Goal: Transaction & Acquisition: Download file/media

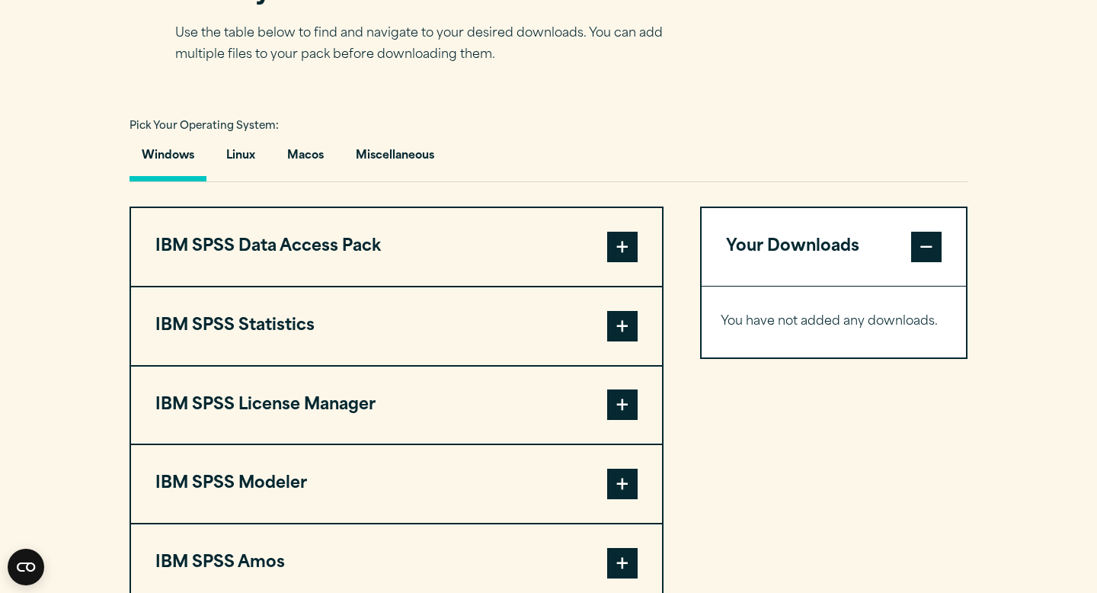
scroll to position [1018, 0]
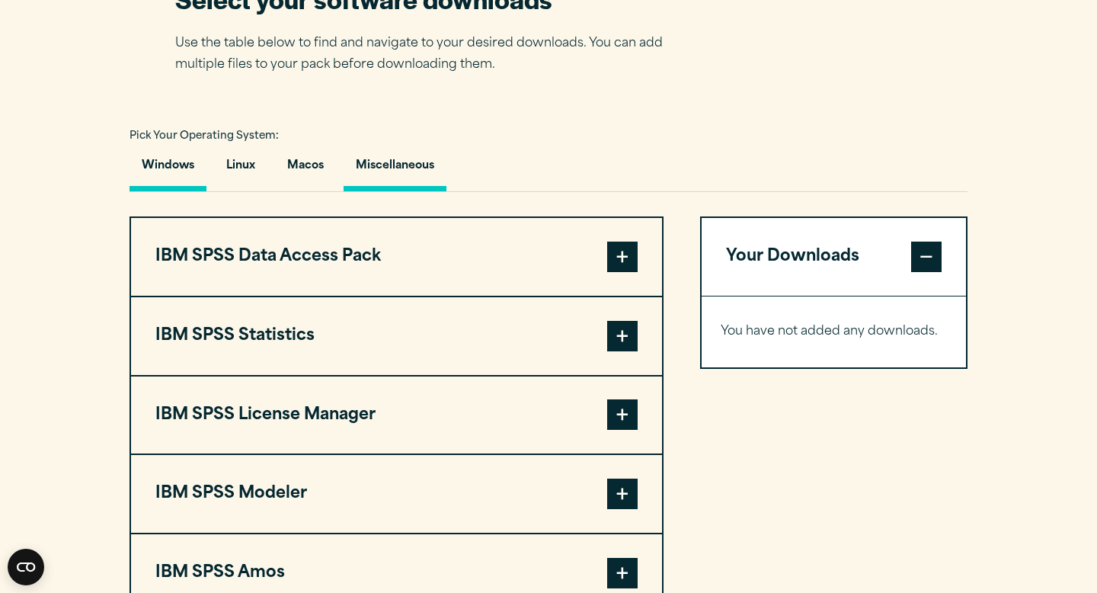
click at [360, 172] on button "Miscellaneous" at bounding box center [395, 169] width 103 height 43
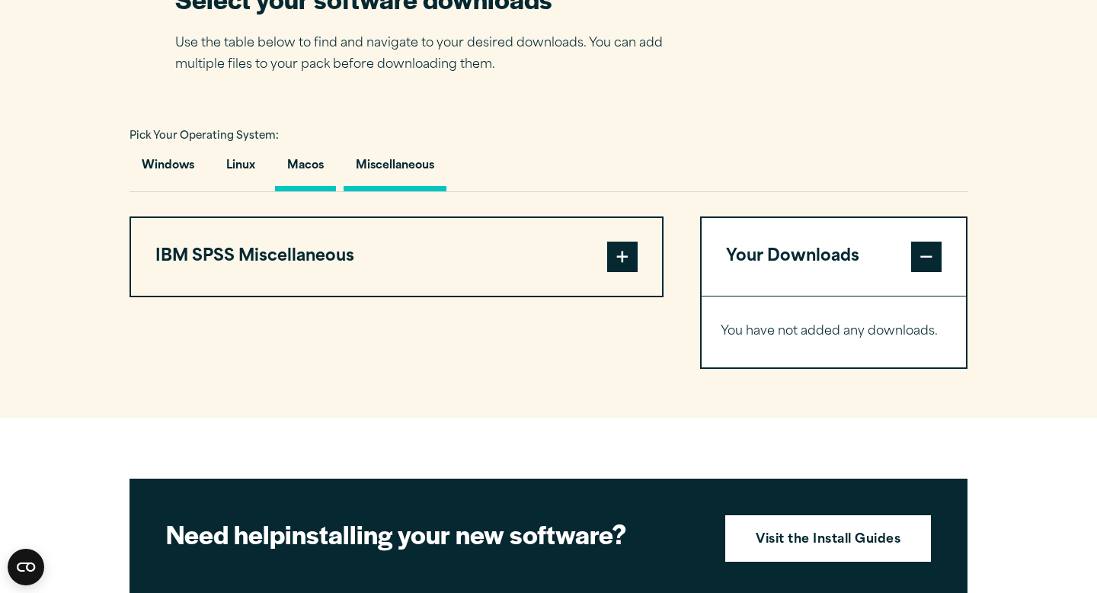
click at [296, 183] on button "Macos" at bounding box center [305, 169] width 61 height 43
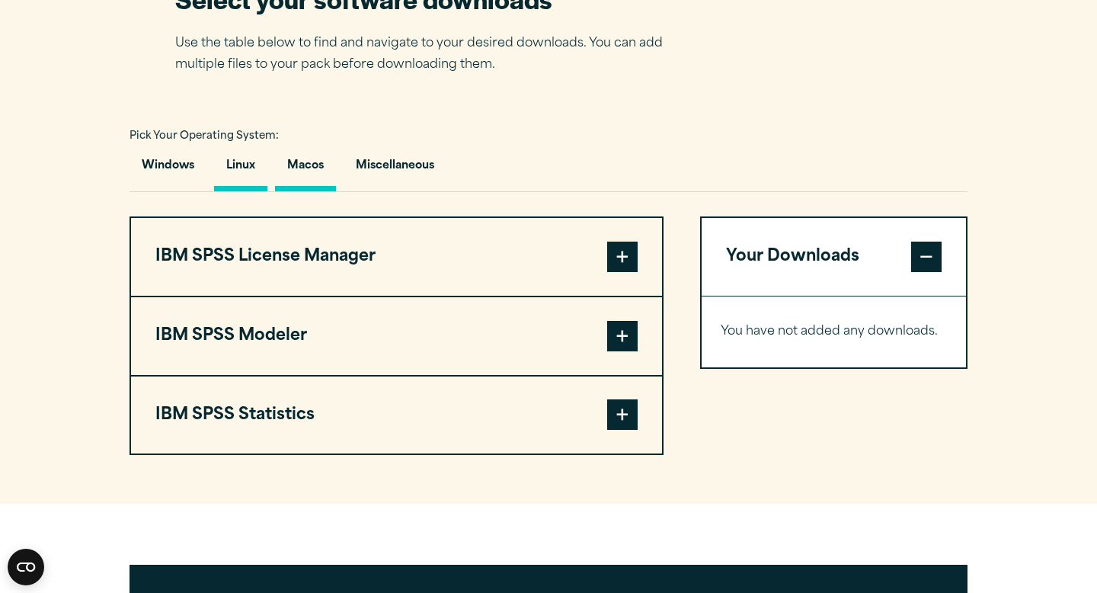
click at [245, 177] on button "Linux" at bounding box center [240, 169] width 53 height 43
click at [172, 178] on button "Windows" at bounding box center [167, 169] width 77 height 43
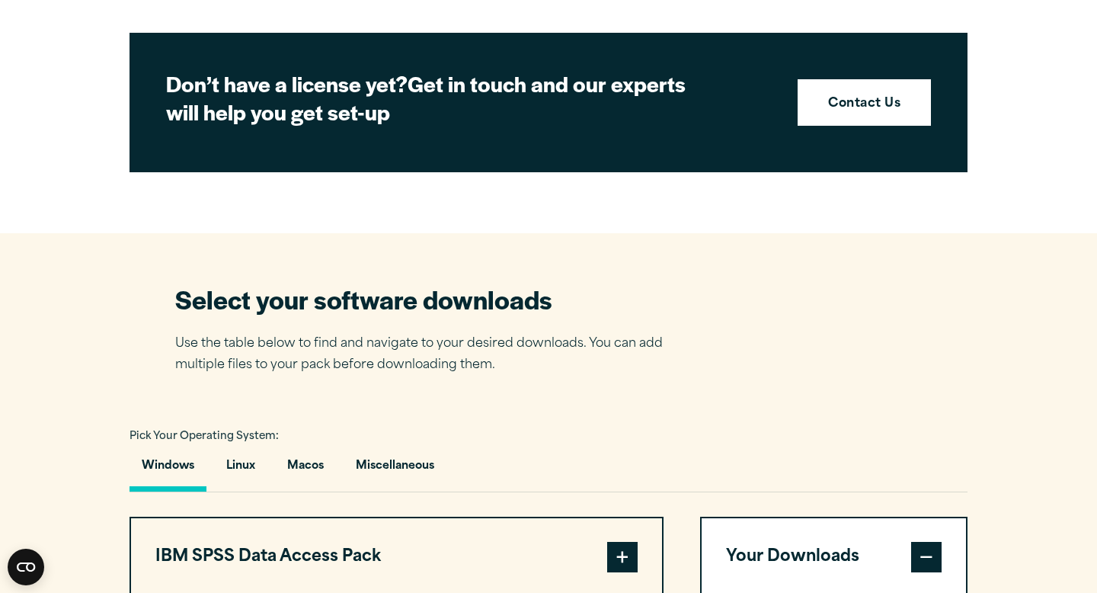
scroll to position [620, 0]
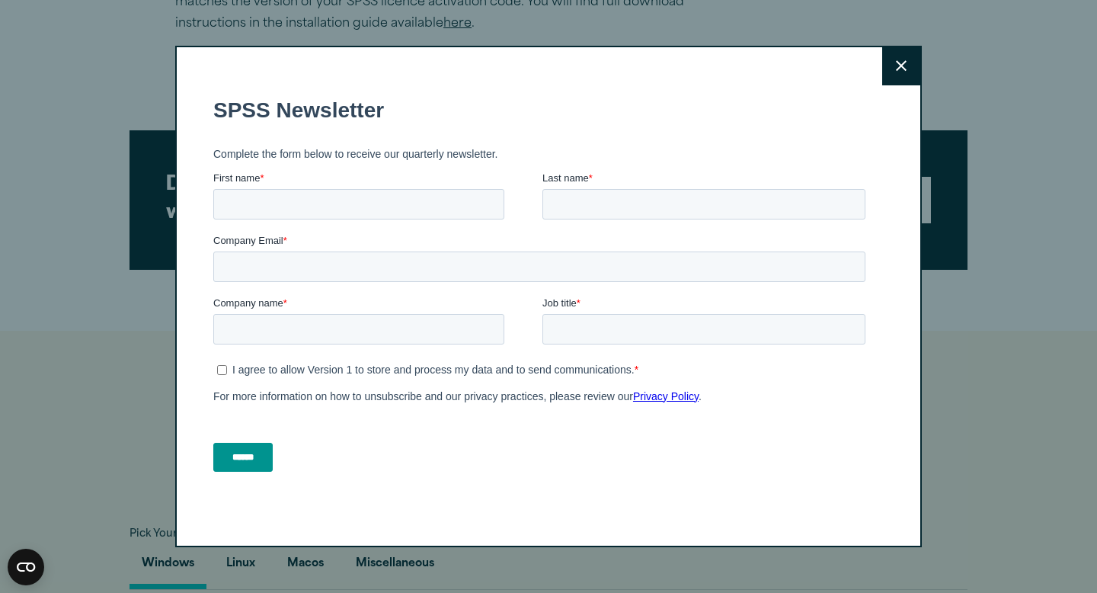
click at [895, 67] on button "Close" at bounding box center [901, 66] width 38 height 38
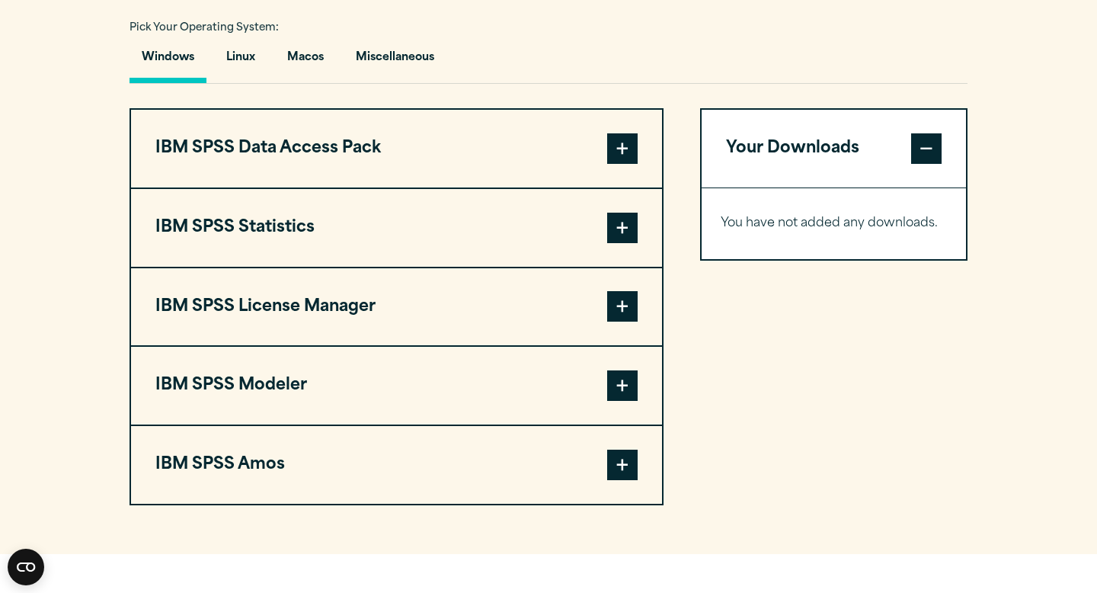
scroll to position [1124, 0]
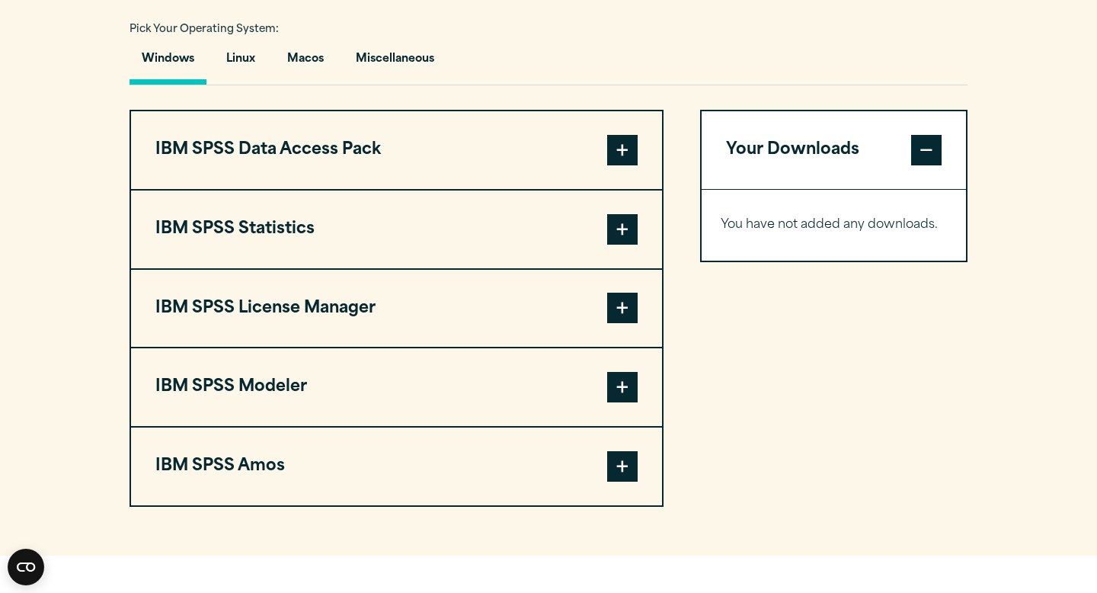
click at [612, 232] on span at bounding box center [622, 229] width 30 height 30
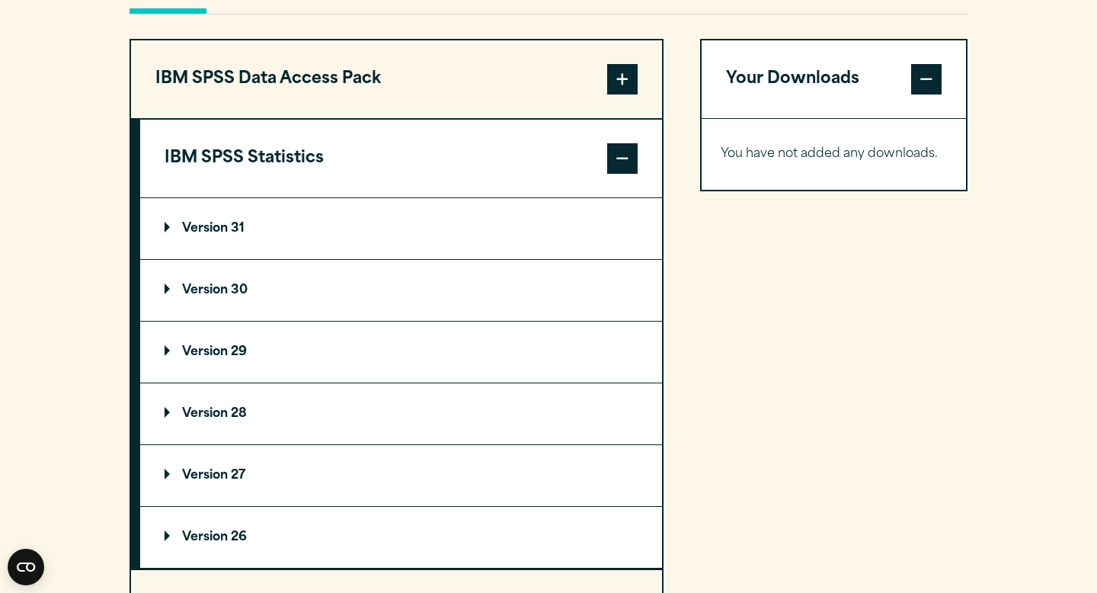
scroll to position [1051, 0]
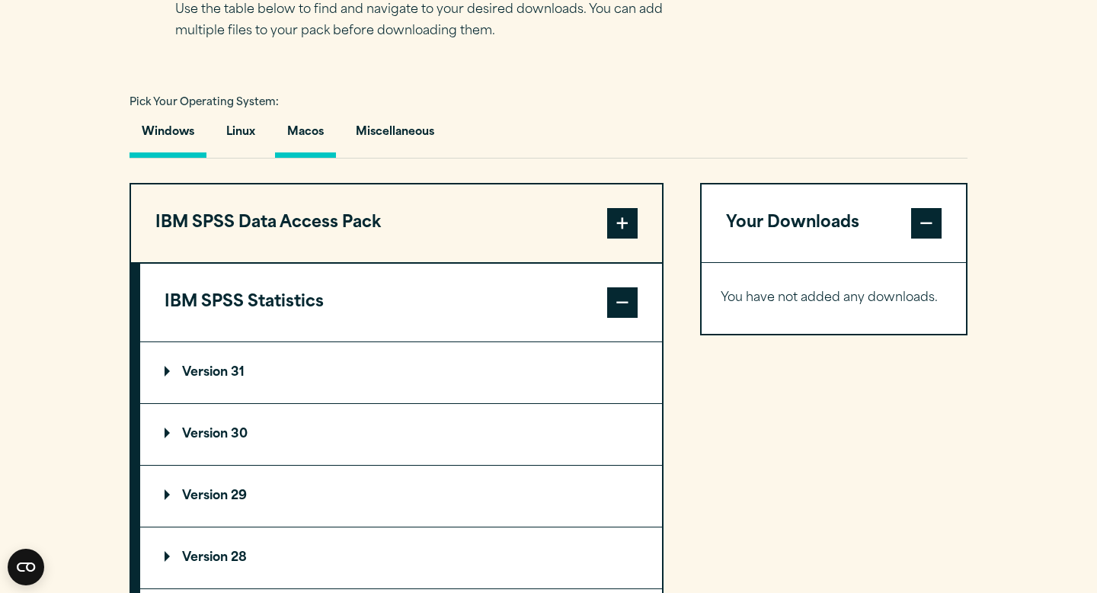
click at [315, 135] on button "Macos" at bounding box center [305, 135] width 61 height 43
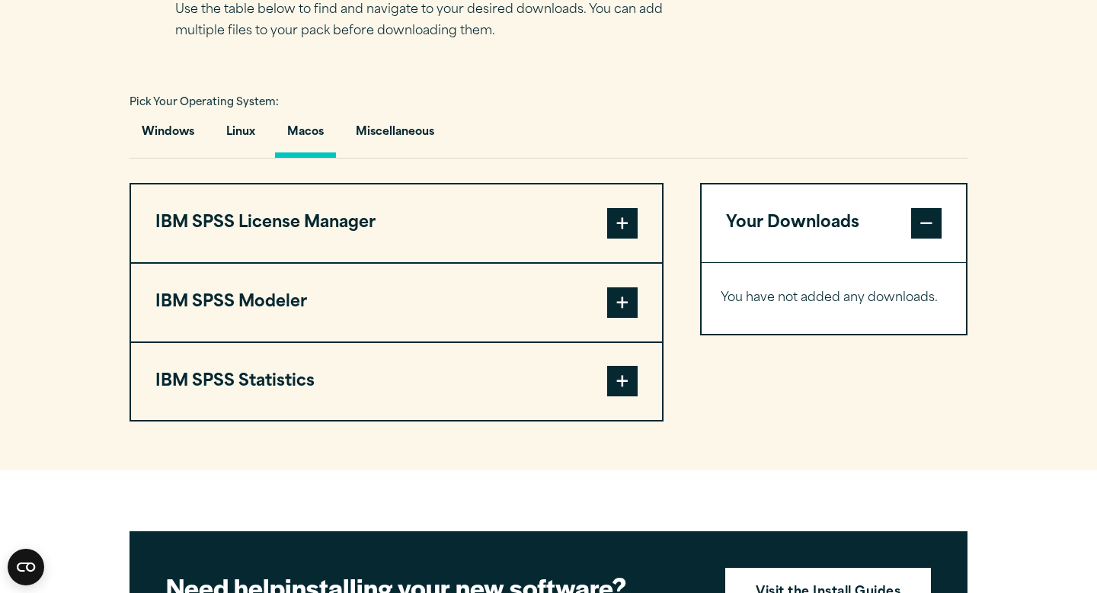
click at [617, 378] on span at bounding box center [622, 381] width 30 height 30
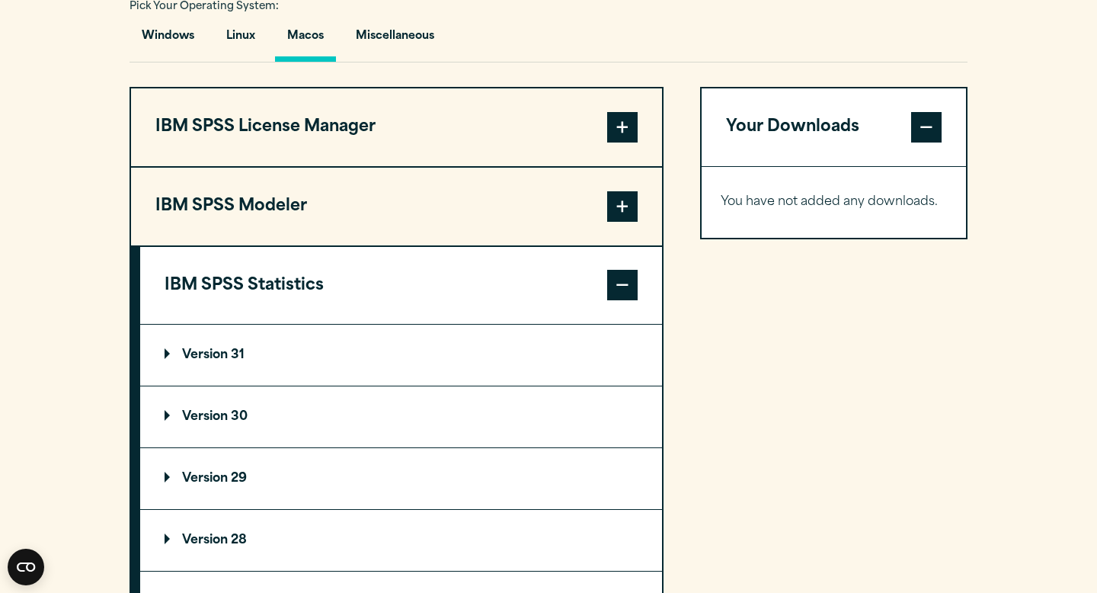
scroll to position [1313, 0]
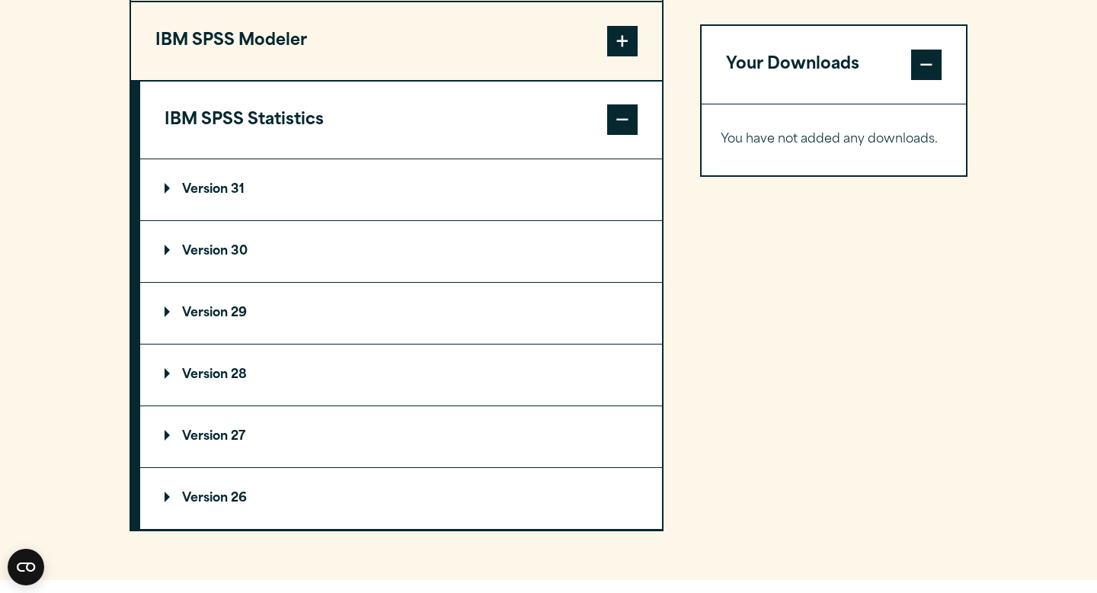
click at [168, 319] on p "Version 29" at bounding box center [206, 313] width 82 height 12
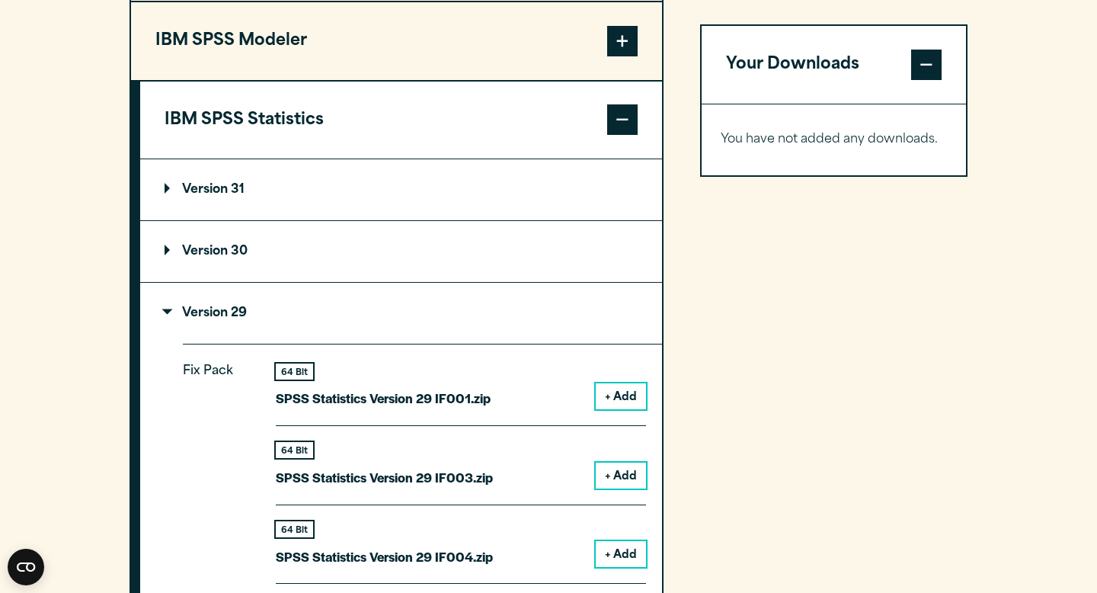
click at [173, 196] on p "Version 31" at bounding box center [205, 190] width 80 height 12
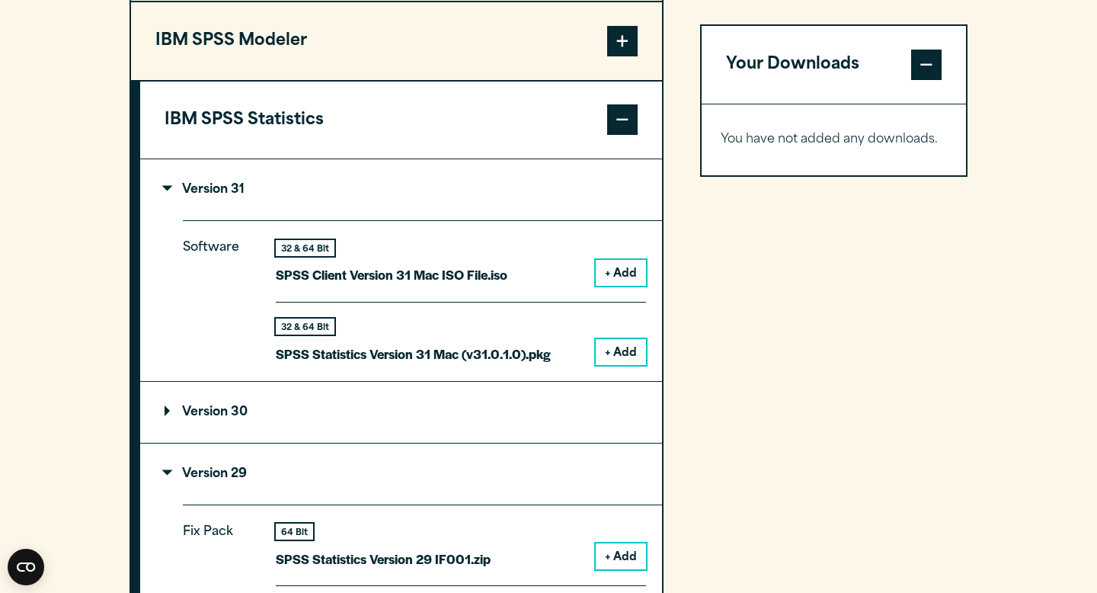
click at [167, 196] on p "Version 31" at bounding box center [205, 190] width 80 height 12
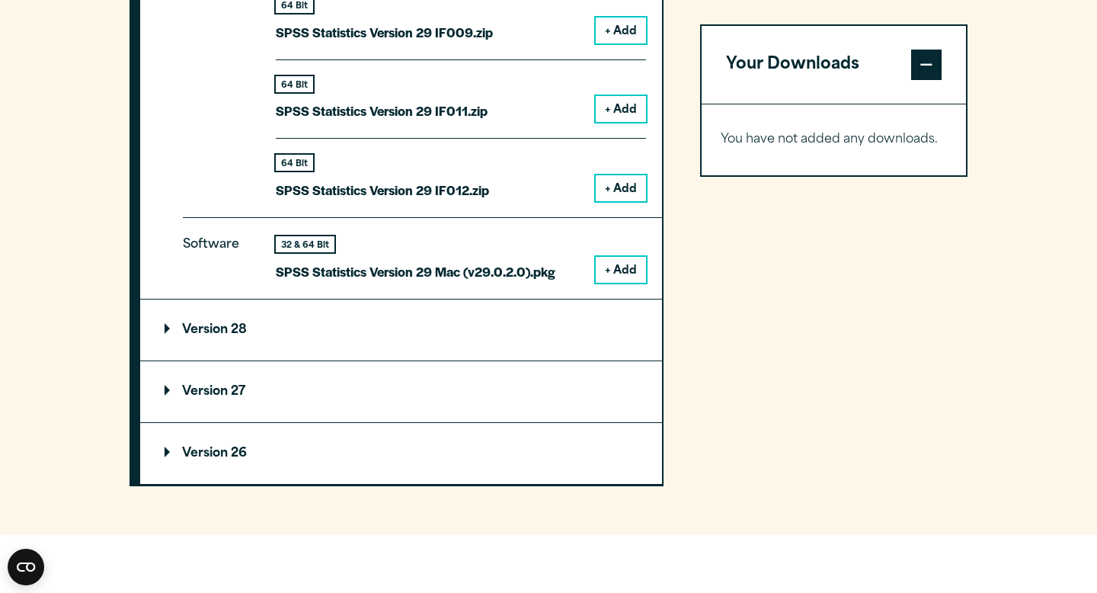
scroll to position [2206, 0]
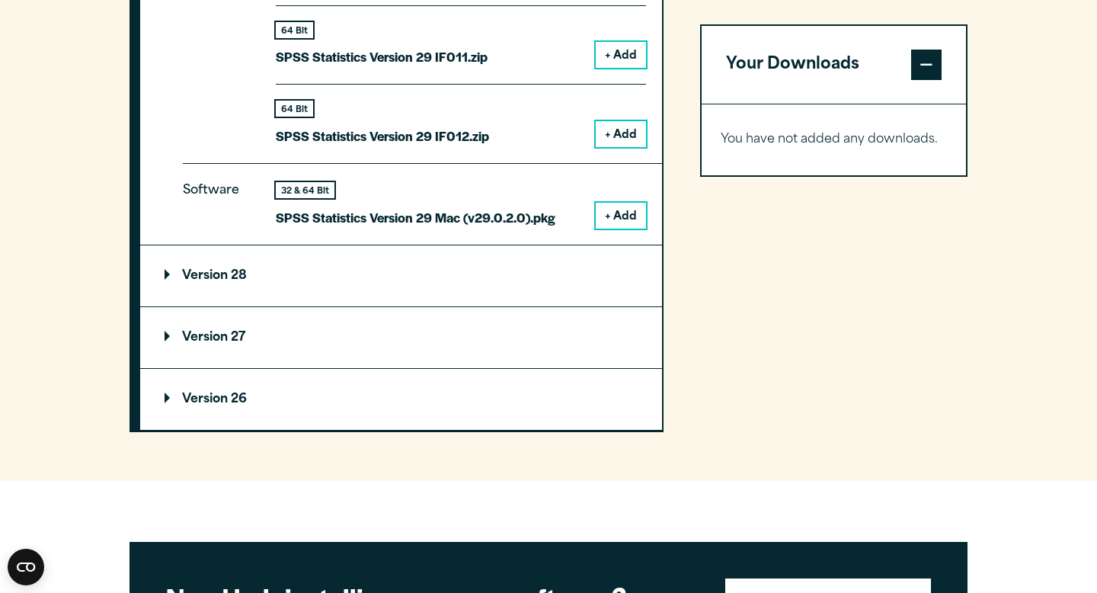
click at [615, 203] on button "+ Add" at bounding box center [621, 216] width 50 height 26
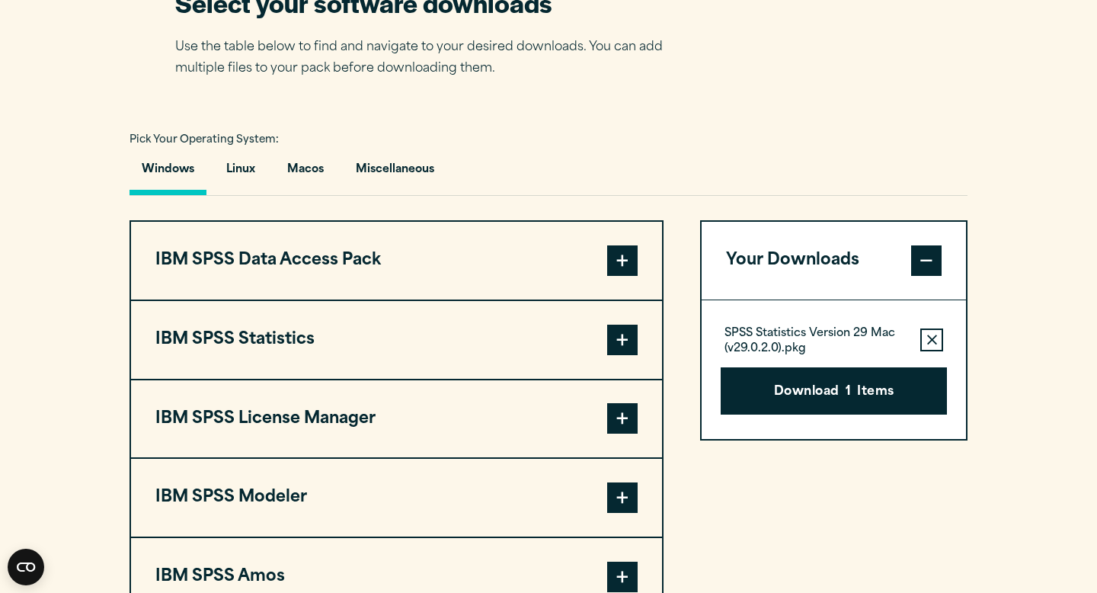
scroll to position [1012, 0]
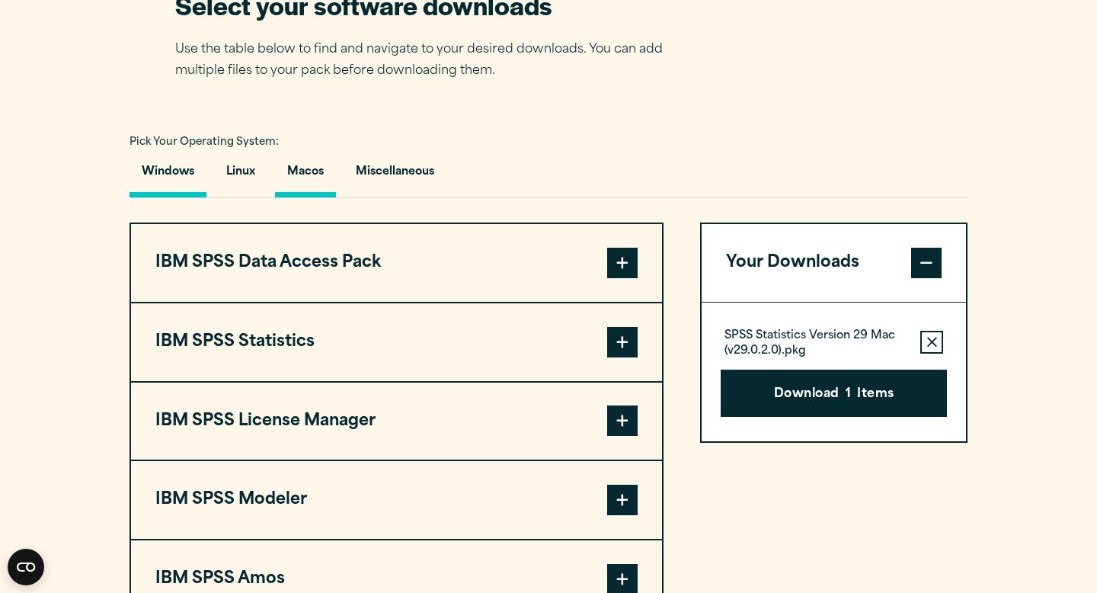
click at [322, 176] on button "Macos" at bounding box center [305, 175] width 61 height 43
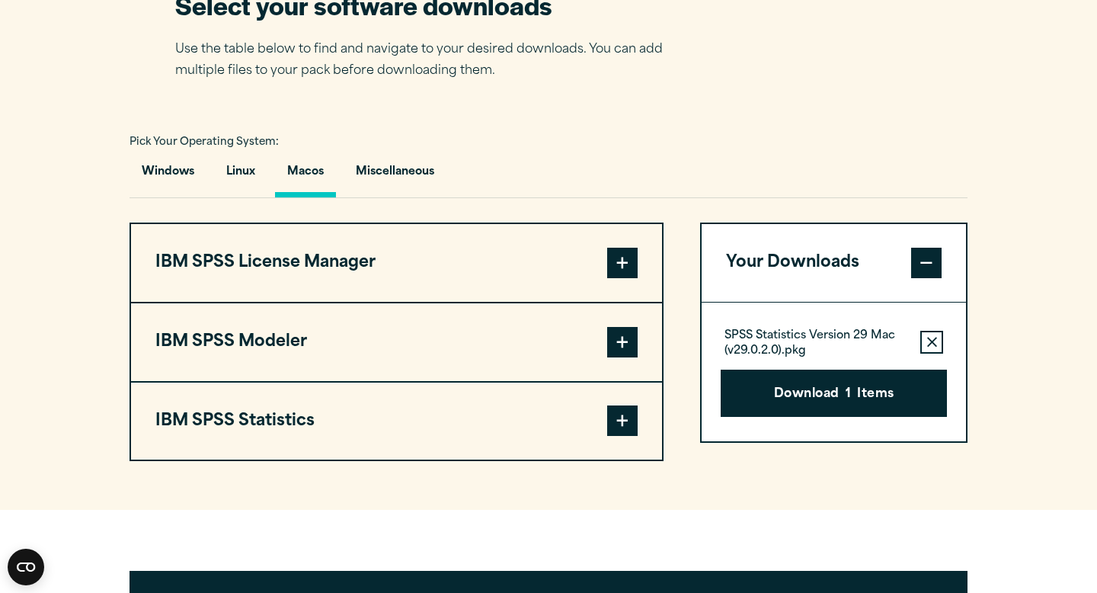
click at [626, 421] on span at bounding box center [622, 420] width 30 height 30
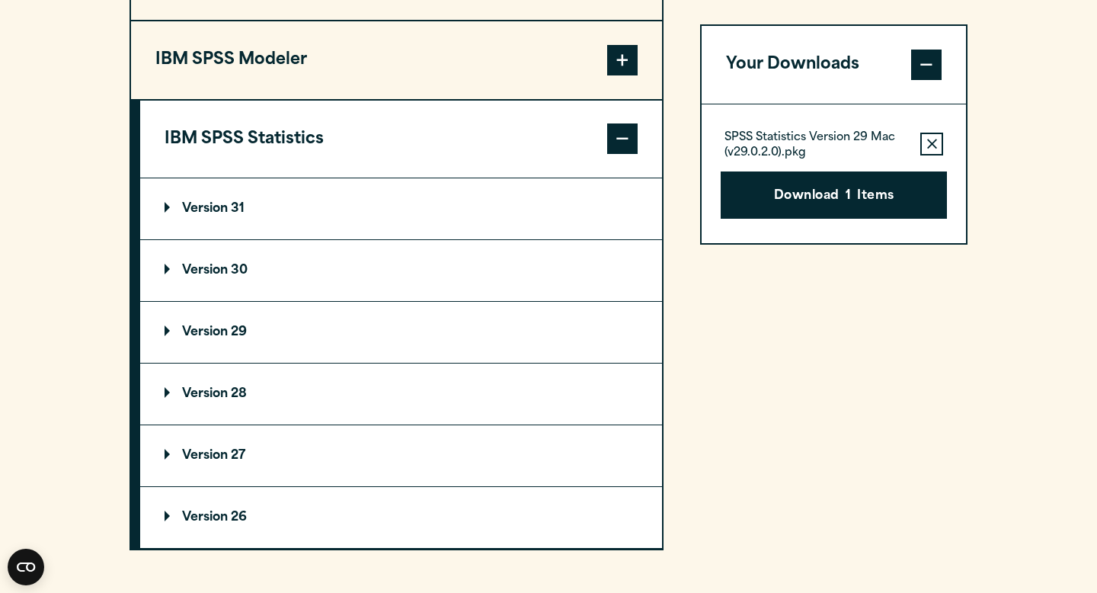
scroll to position [1302, 0]
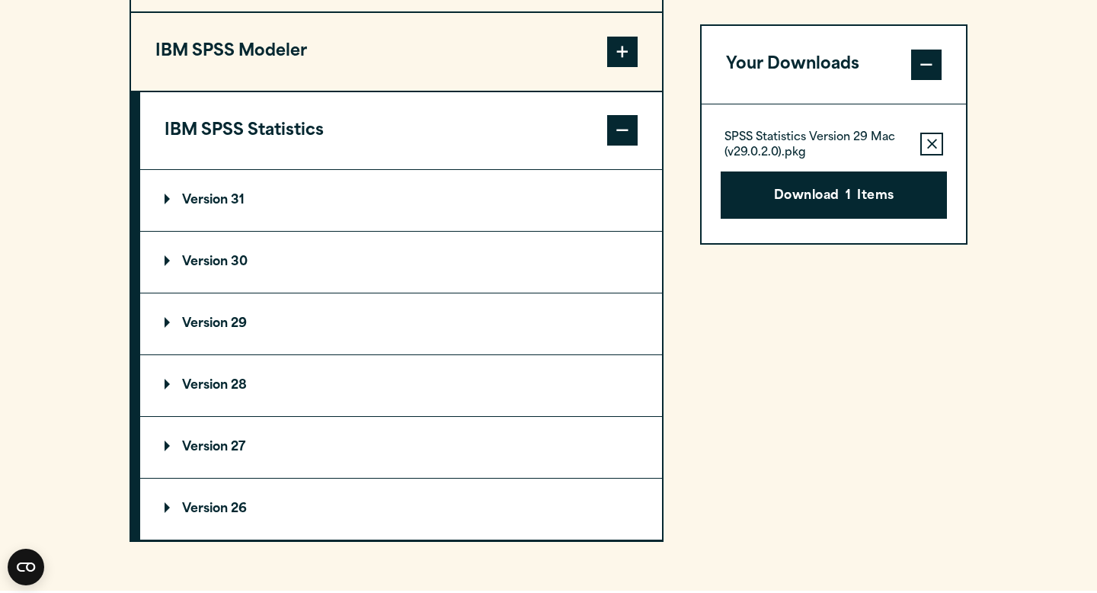
click at [168, 276] on summary "Version 30" at bounding box center [401, 262] width 522 height 61
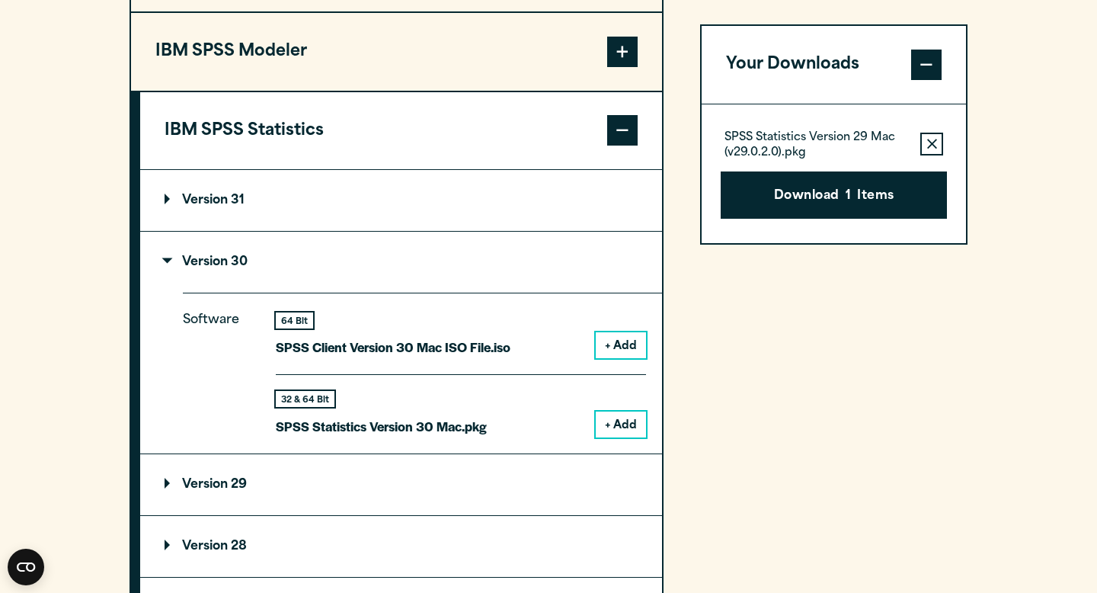
click at [630, 420] on button "+ Add" at bounding box center [621, 424] width 50 height 26
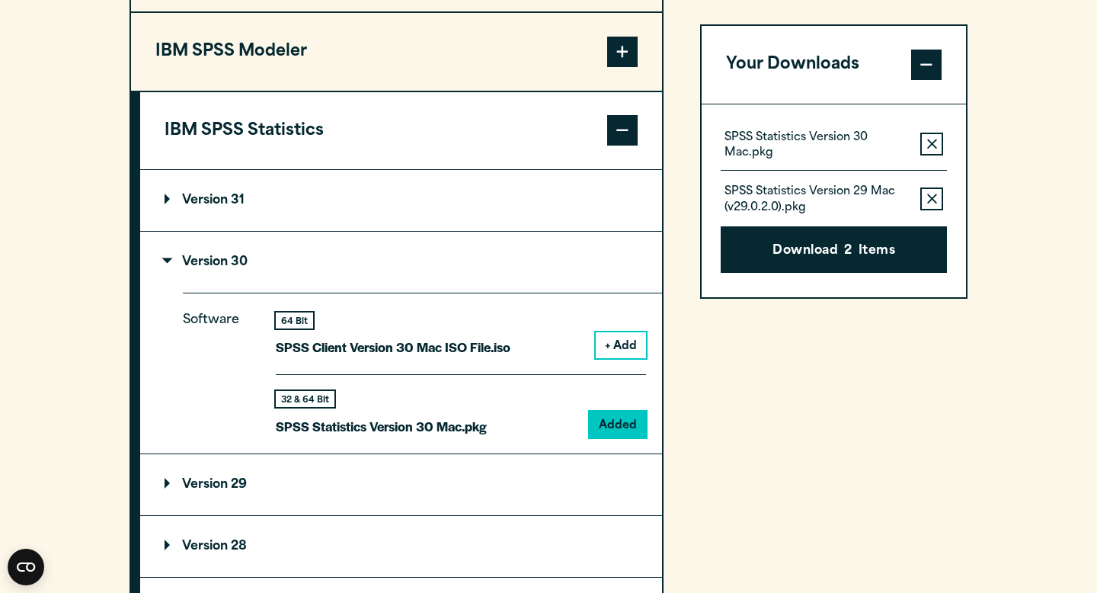
click at [936, 201] on button "Remove this item from your software download list" at bounding box center [931, 198] width 23 height 23
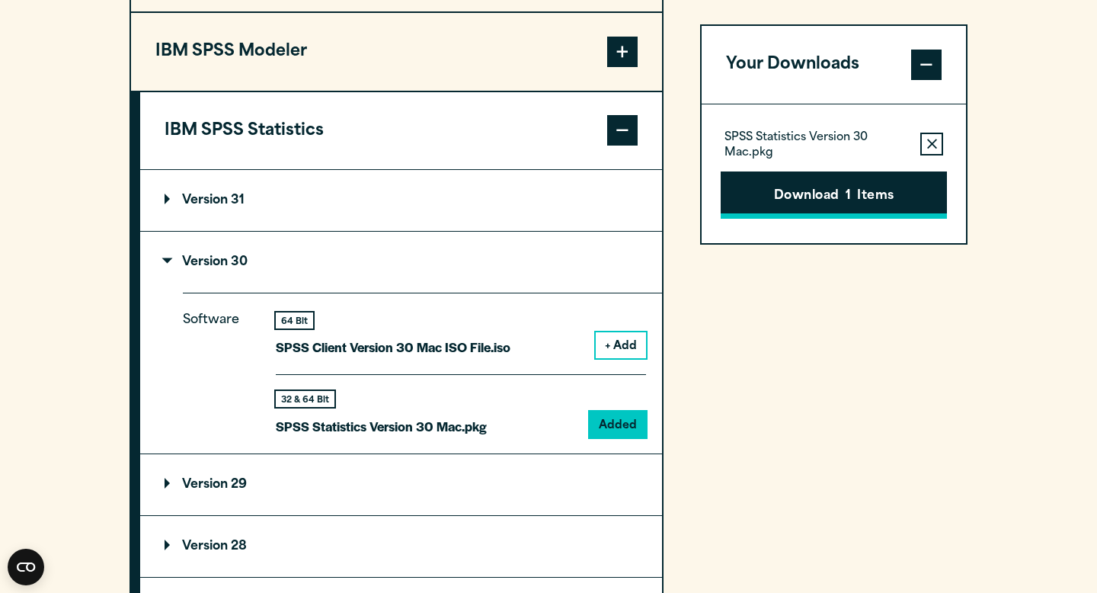
click at [887, 198] on button "Download 1 Items" at bounding box center [834, 194] width 226 height 47
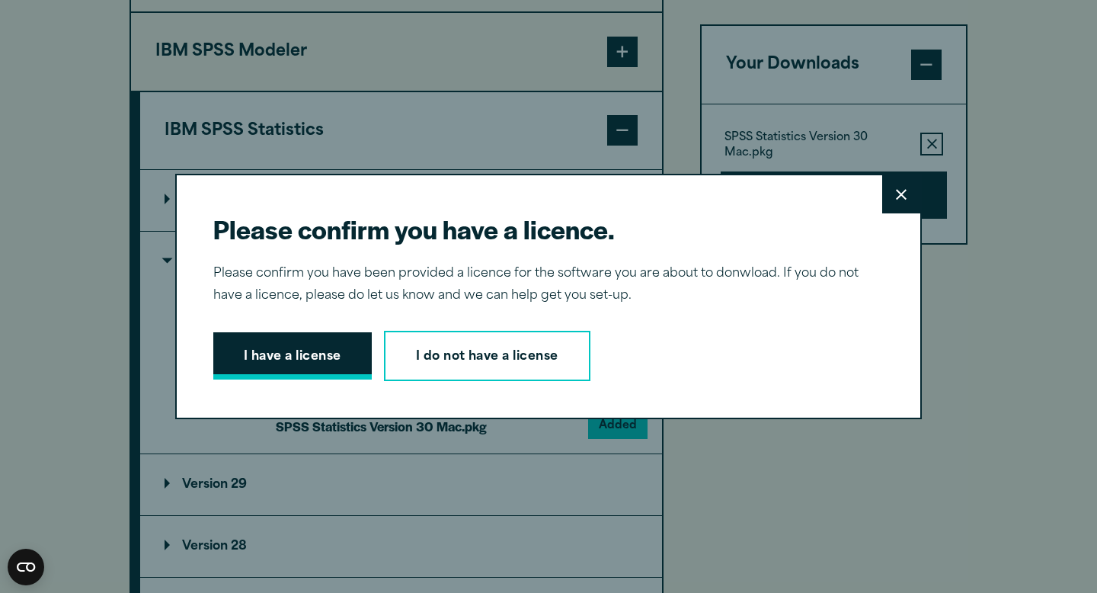
click at [328, 350] on button "I have a license" at bounding box center [292, 355] width 158 height 47
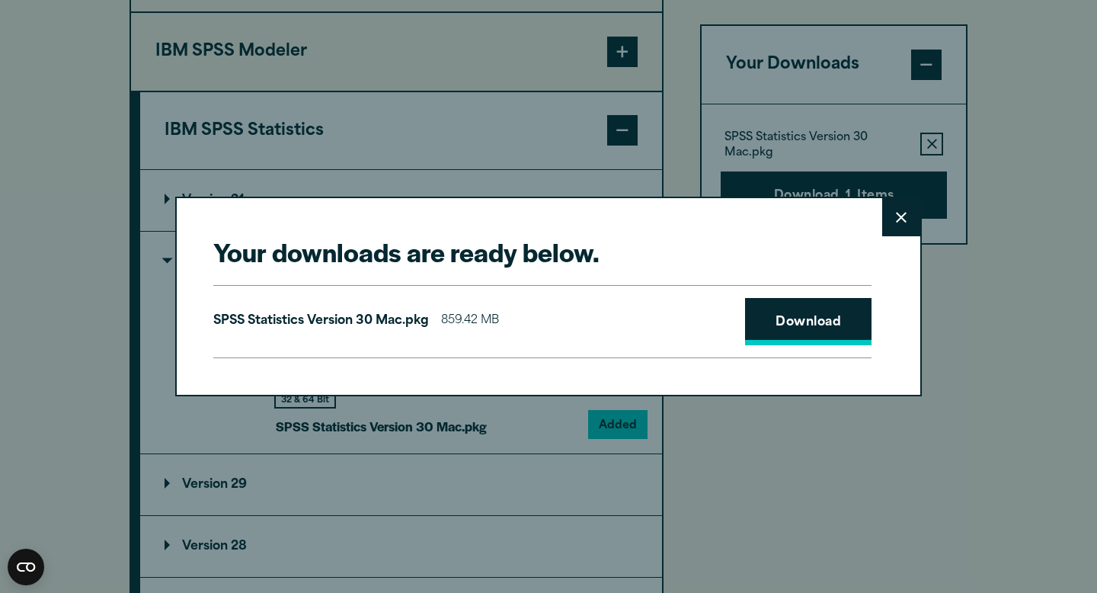
click at [773, 321] on link "Download" at bounding box center [808, 321] width 126 height 47
click at [817, 327] on link "Download" at bounding box center [808, 321] width 126 height 47
